Goal: Information Seeking & Learning: Learn about a topic

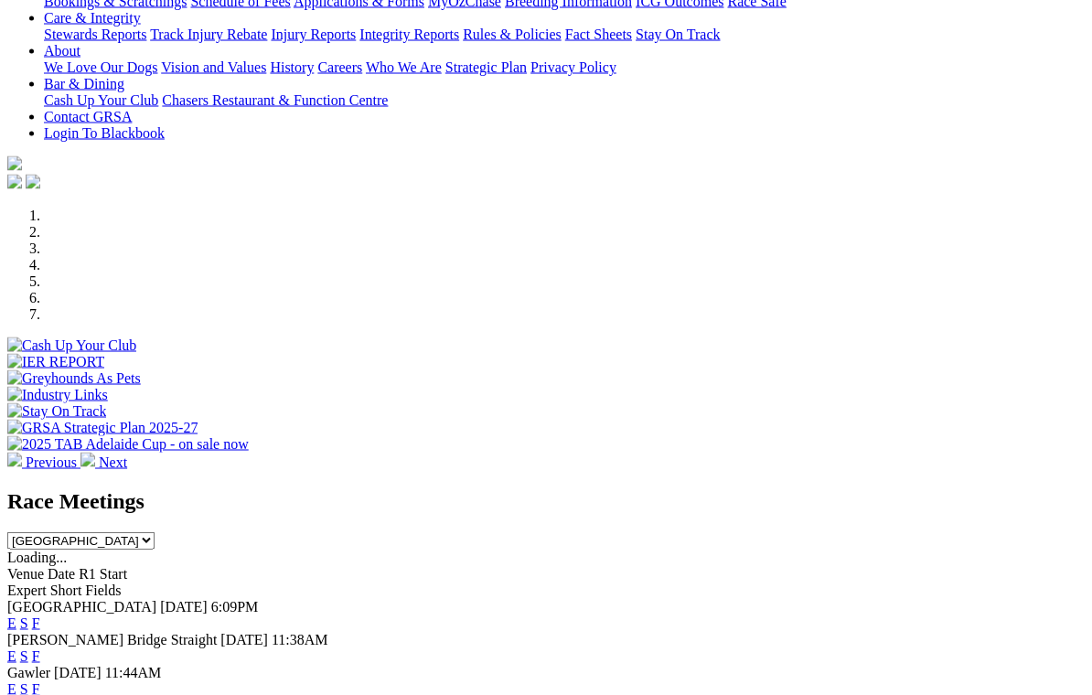
scroll to position [371, 0]
click at [40, 615] on link "F" at bounding box center [36, 623] width 8 height 16
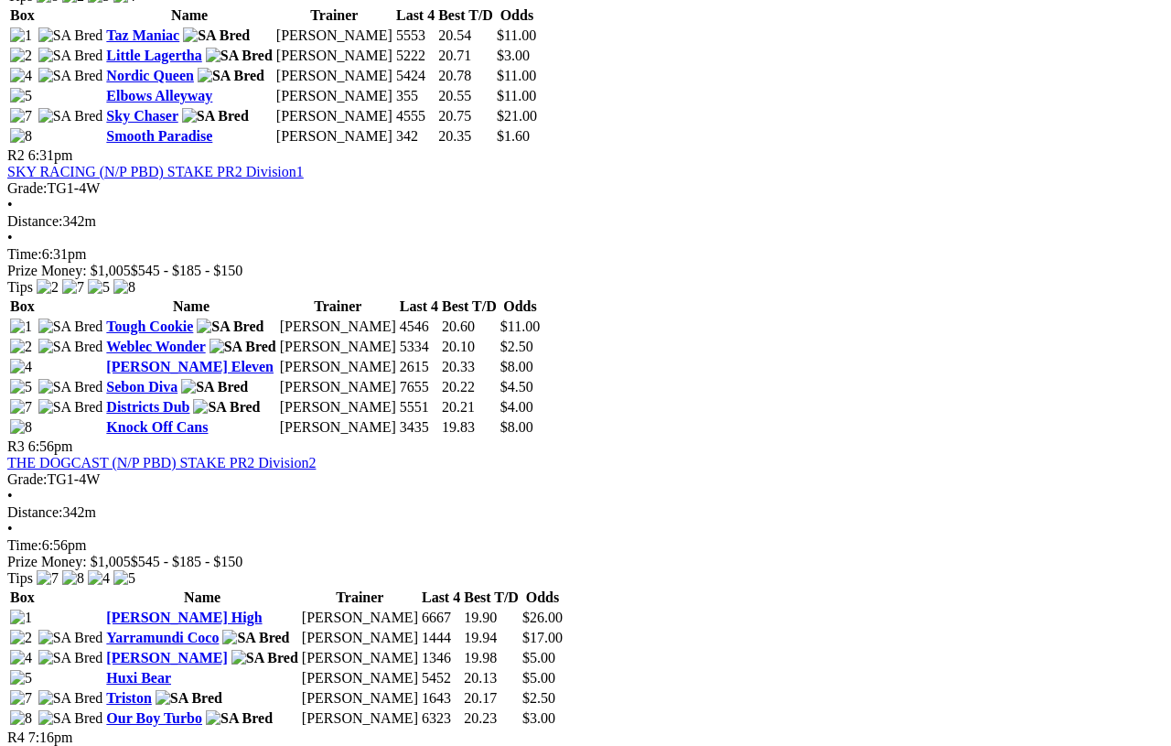
scroll to position [1081, 0]
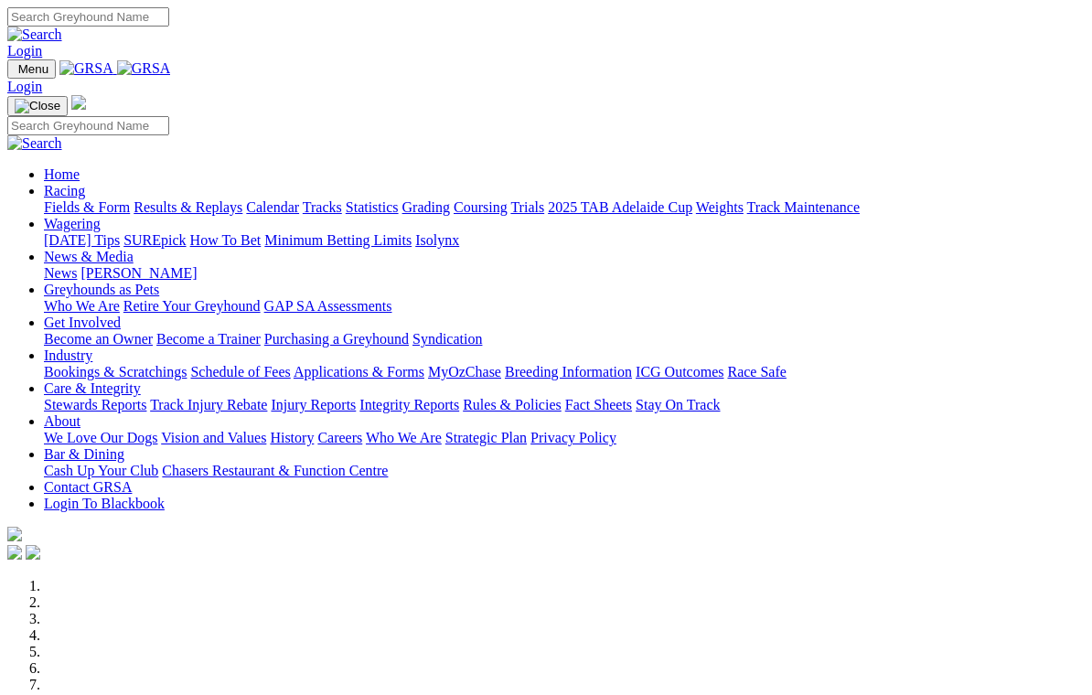
scroll to position [400, 0]
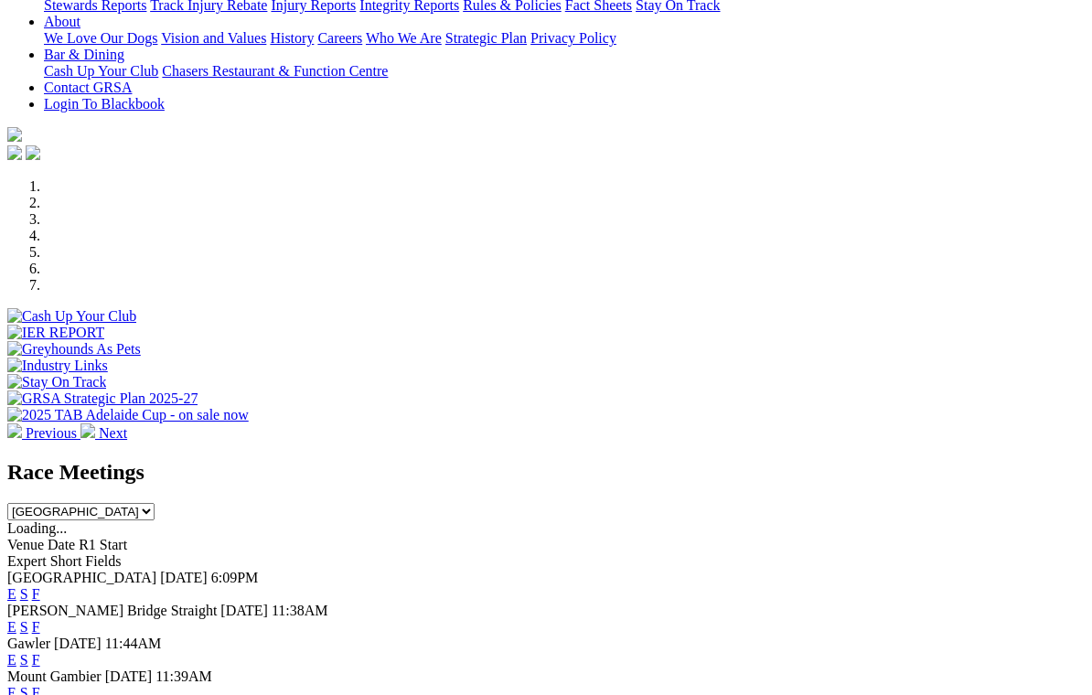
click at [40, 652] on link "F" at bounding box center [36, 660] width 8 height 16
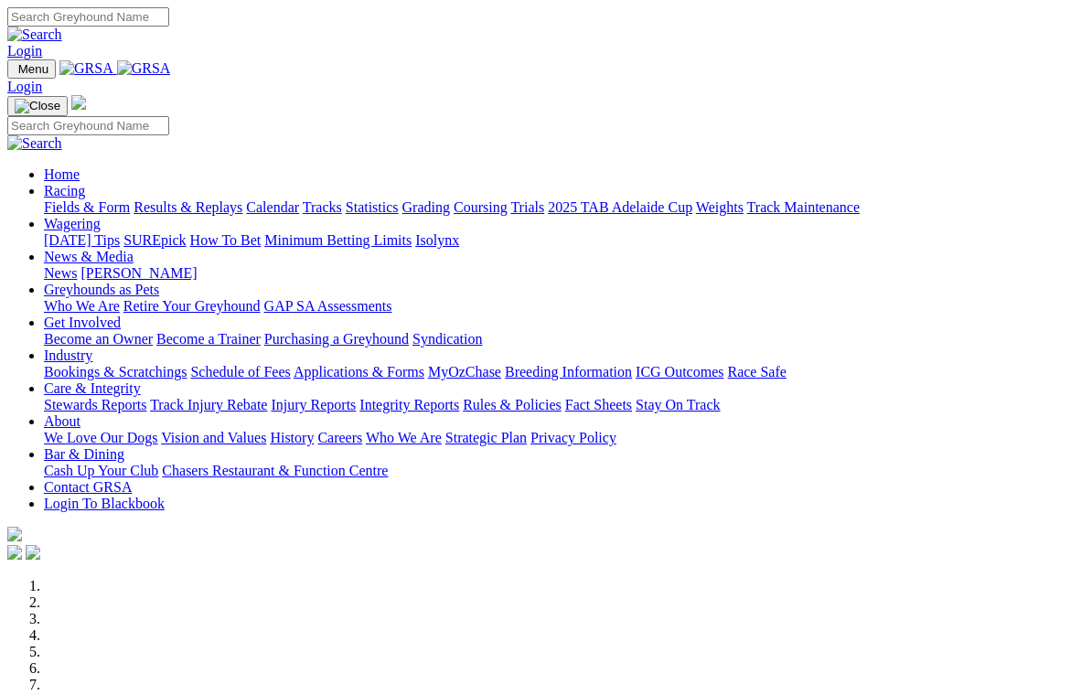
scroll to position [400, 0]
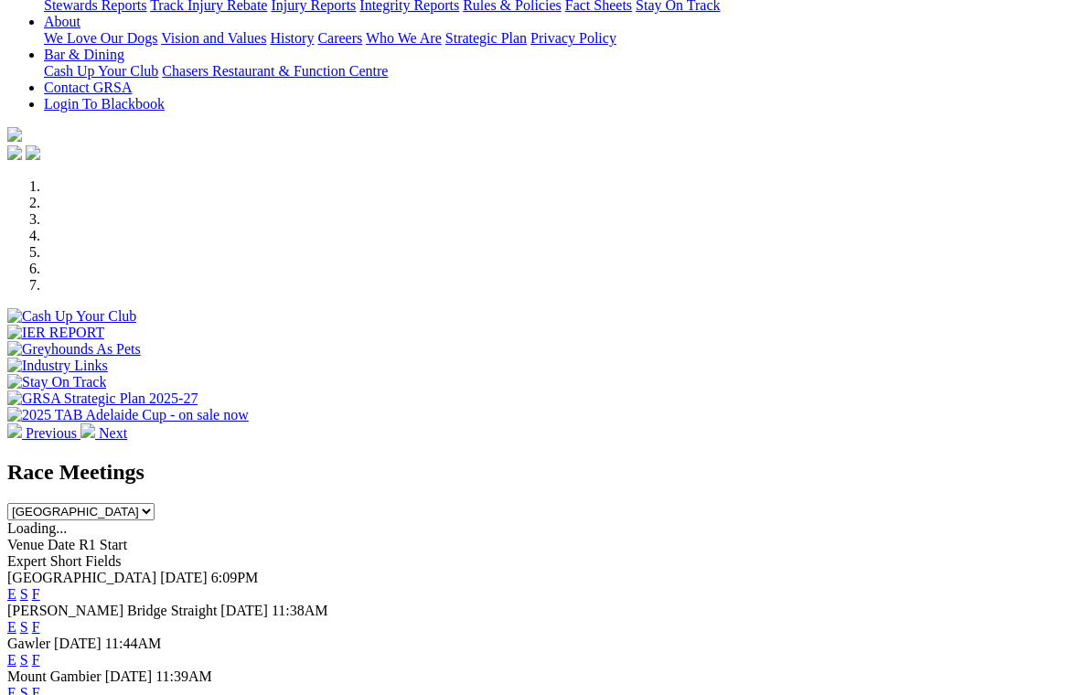
click at [16, 586] on link "E" at bounding box center [11, 594] width 9 height 16
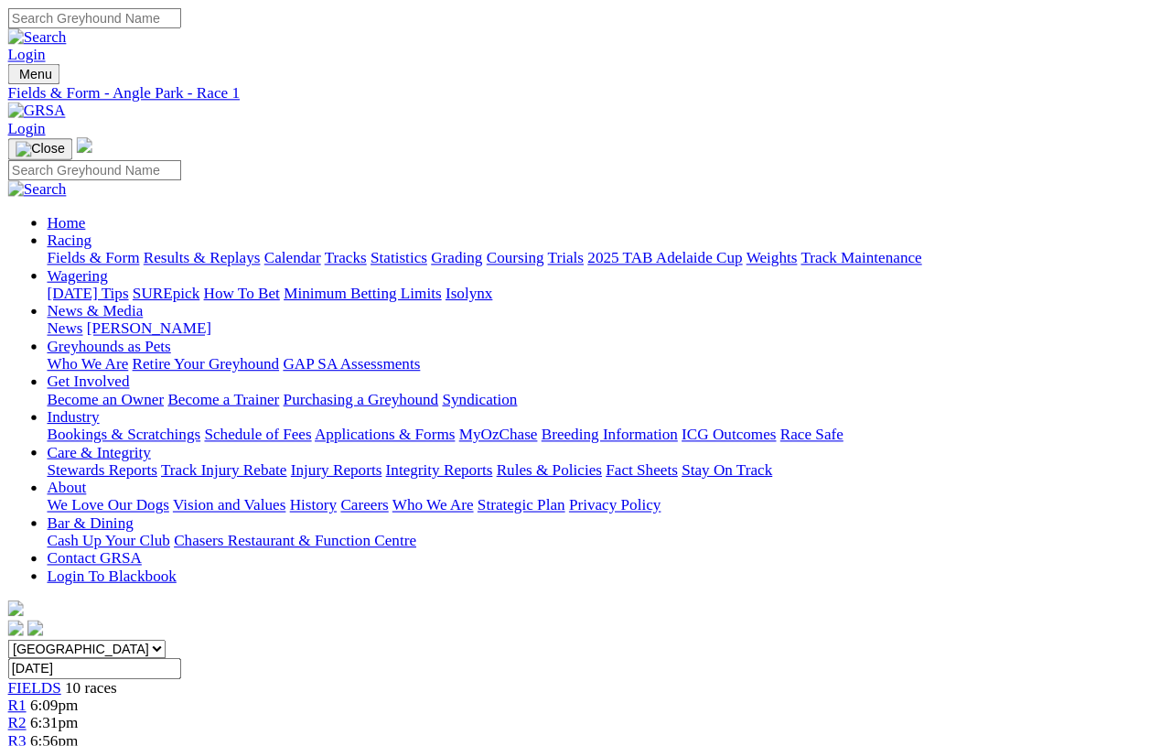
scroll to position [5, 0]
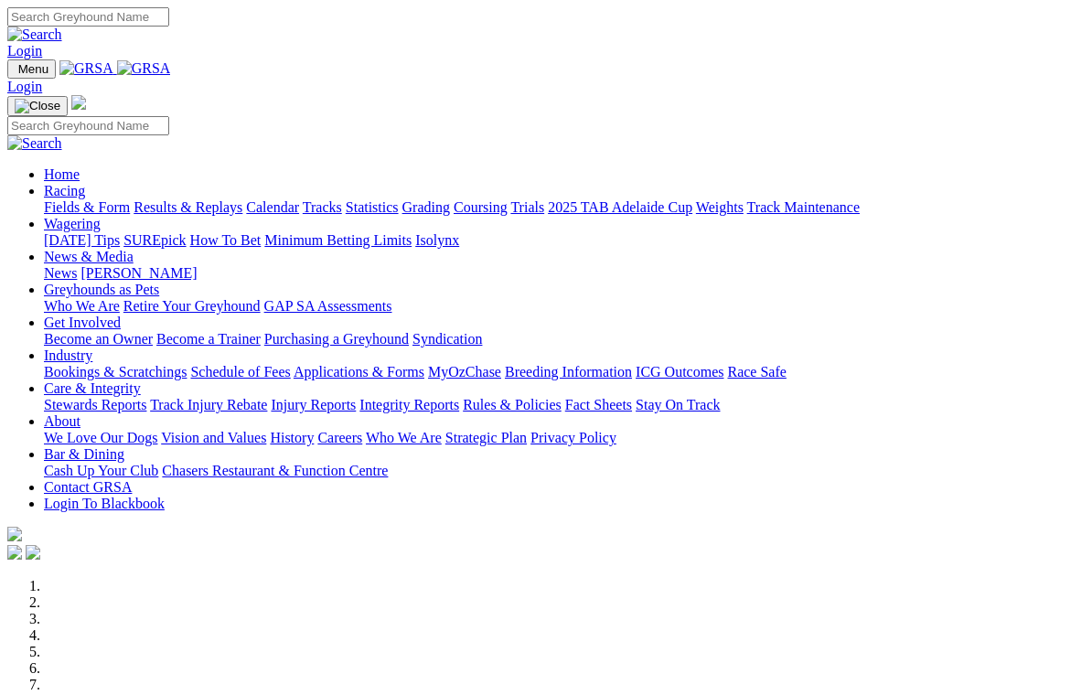
scroll to position [400, 0]
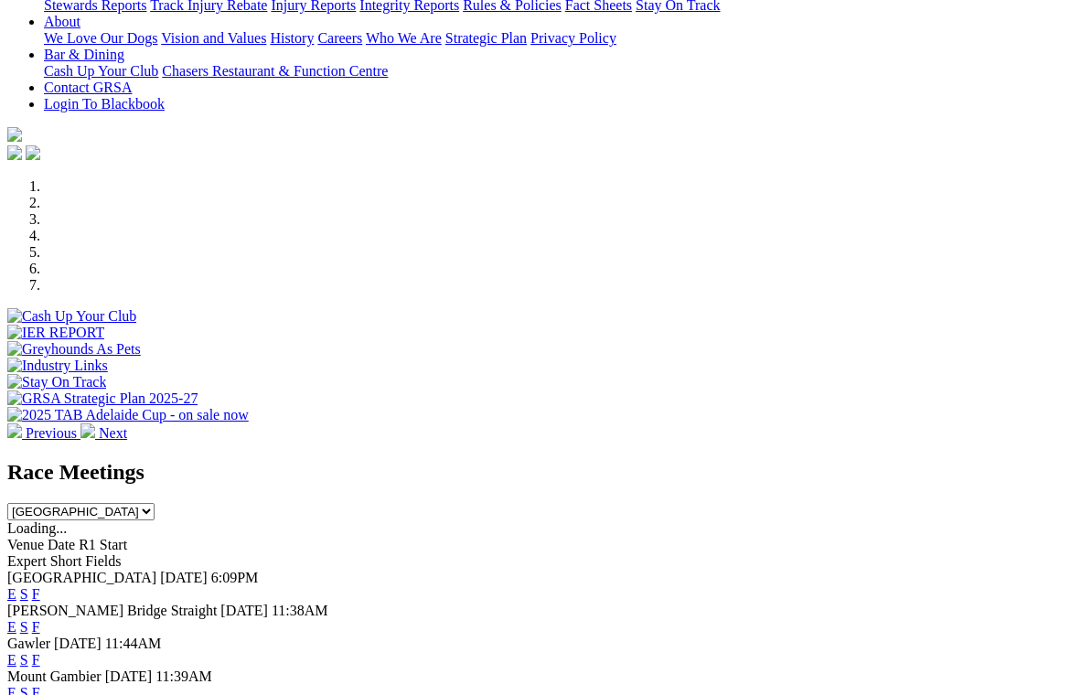
click at [16, 652] on link "E" at bounding box center [11, 660] width 9 height 16
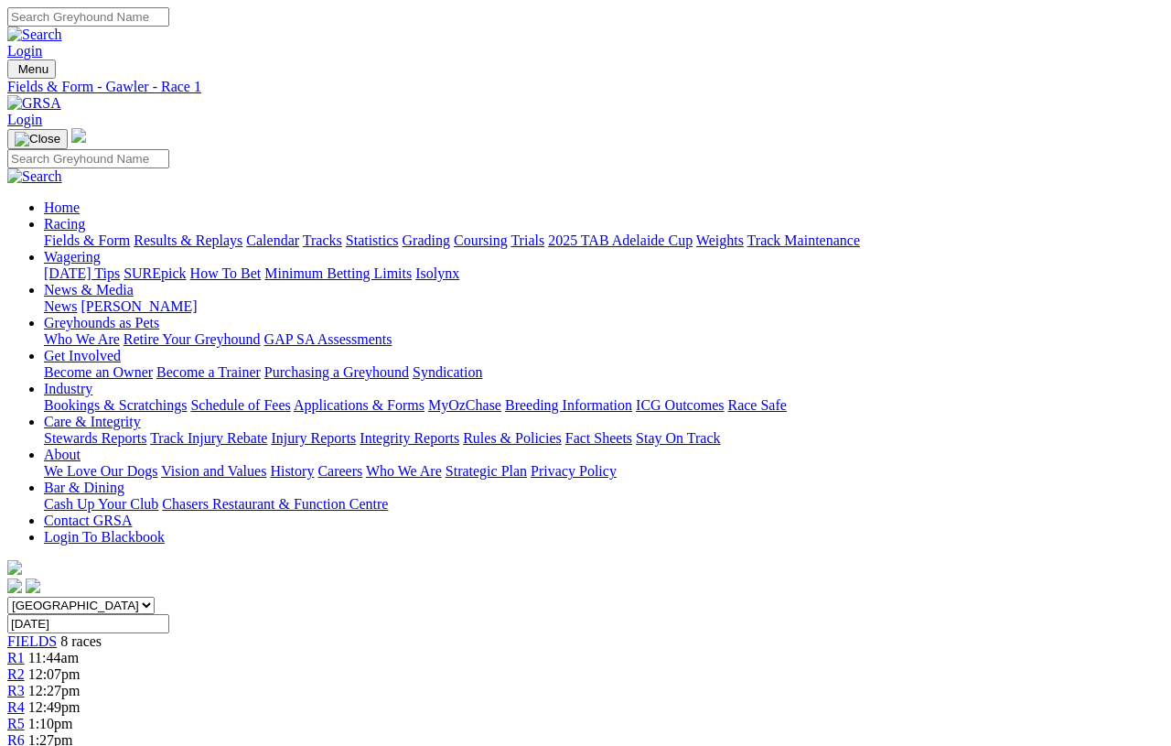
click at [25, 682] on span "R3" at bounding box center [15, 690] width 17 height 16
click at [25, 699] on link "R4" at bounding box center [15, 707] width 17 height 16
click at [25, 715] on span "R5" at bounding box center [15, 723] width 17 height 16
click at [25, 745] on span "R7" at bounding box center [15, 756] width 17 height 16
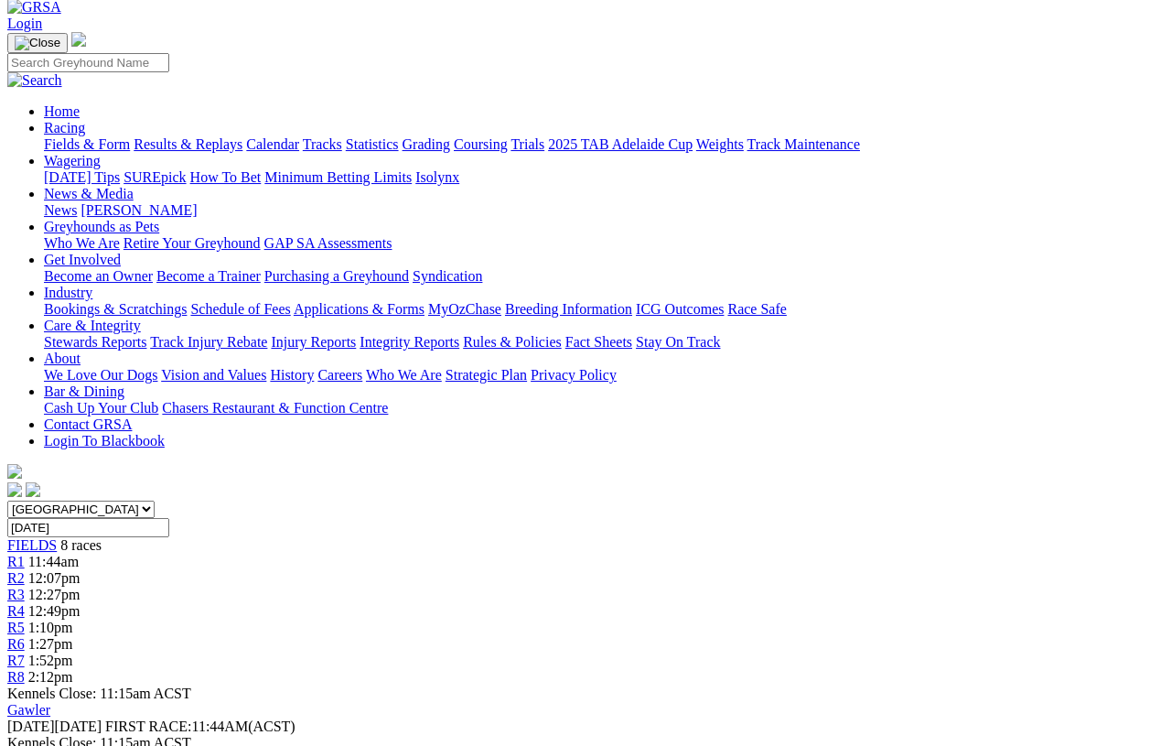
scroll to position [95, 0]
click at [25, 670] on link "R8" at bounding box center [15, 678] width 17 height 16
